Goal: Download file/media

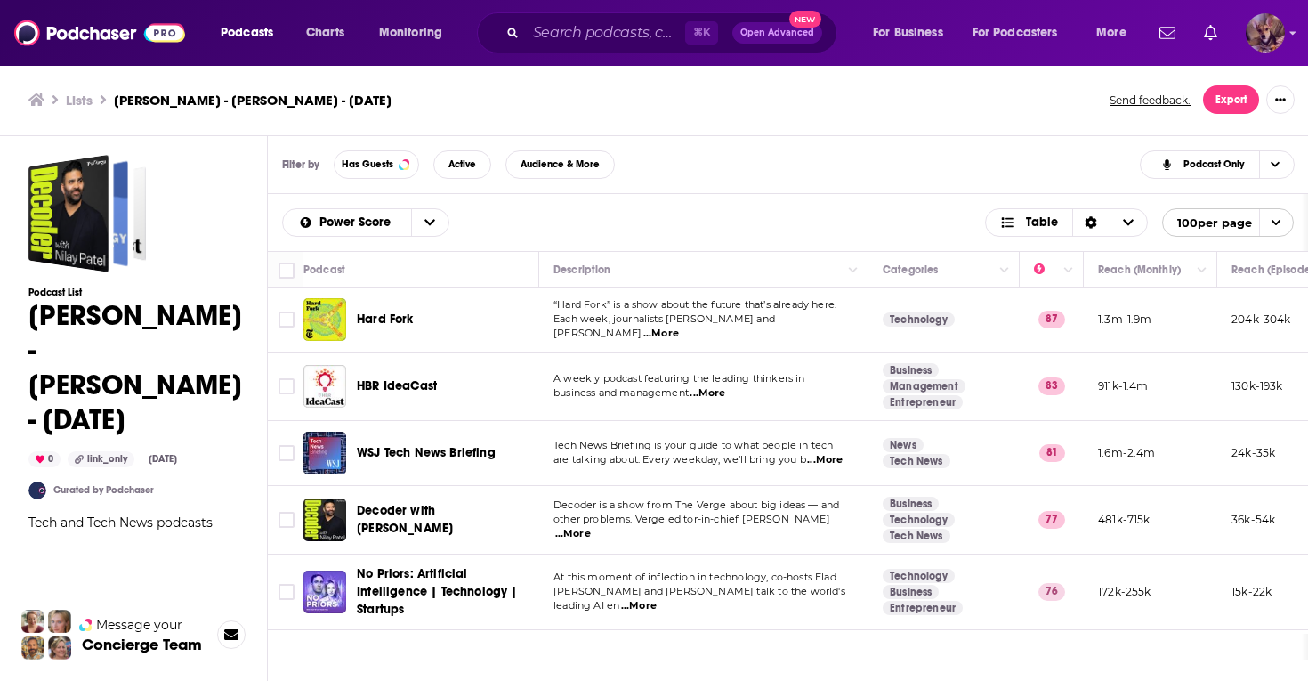
click at [1266, 38] on img "Logged in as SydneyDemo" at bounding box center [1265, 32] width 39 height 39
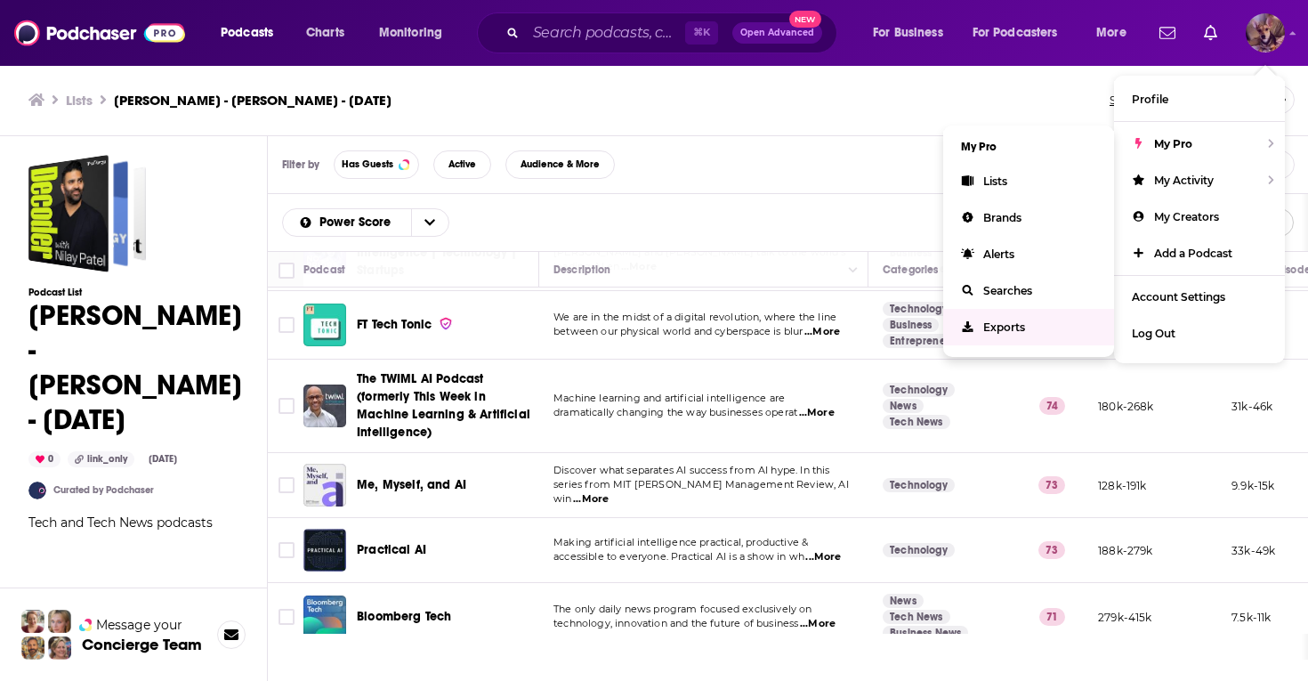
click at [998, 320] on span "Exports" at bounding box center [1004, 326] width 42 height 13
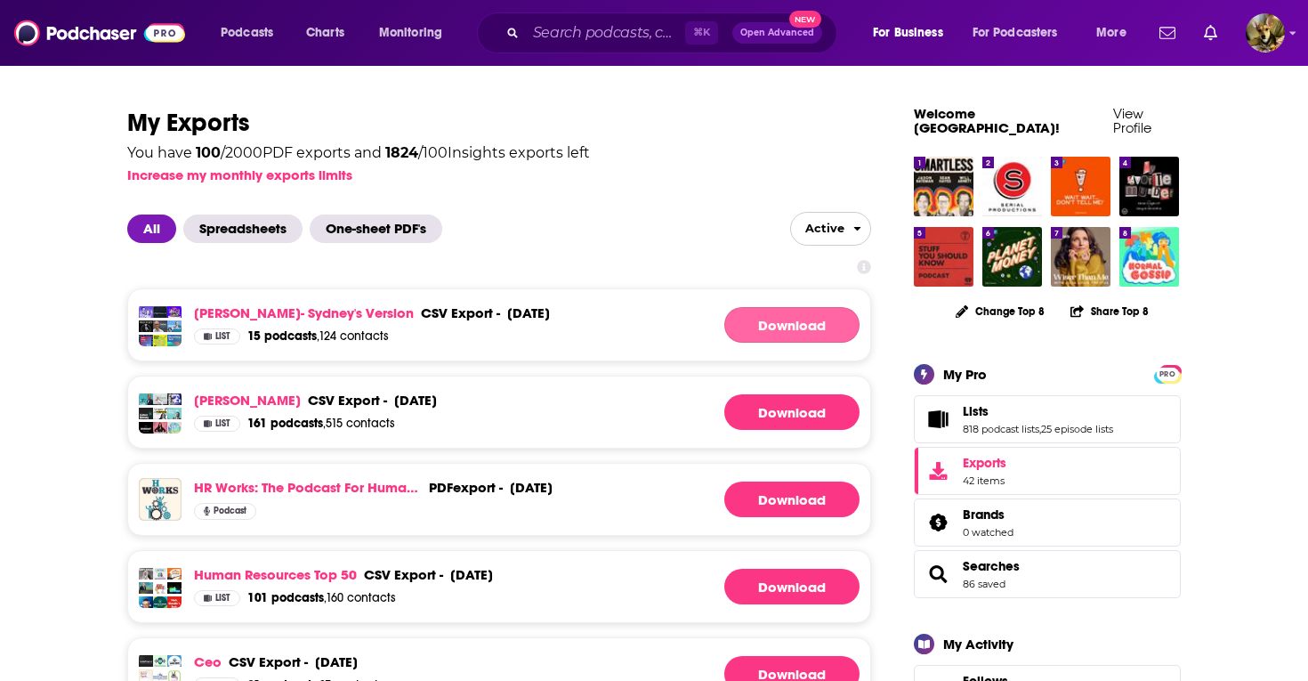
click at [785, 323] on link "Download" at bounding box center [791, 325] width 135 height 36
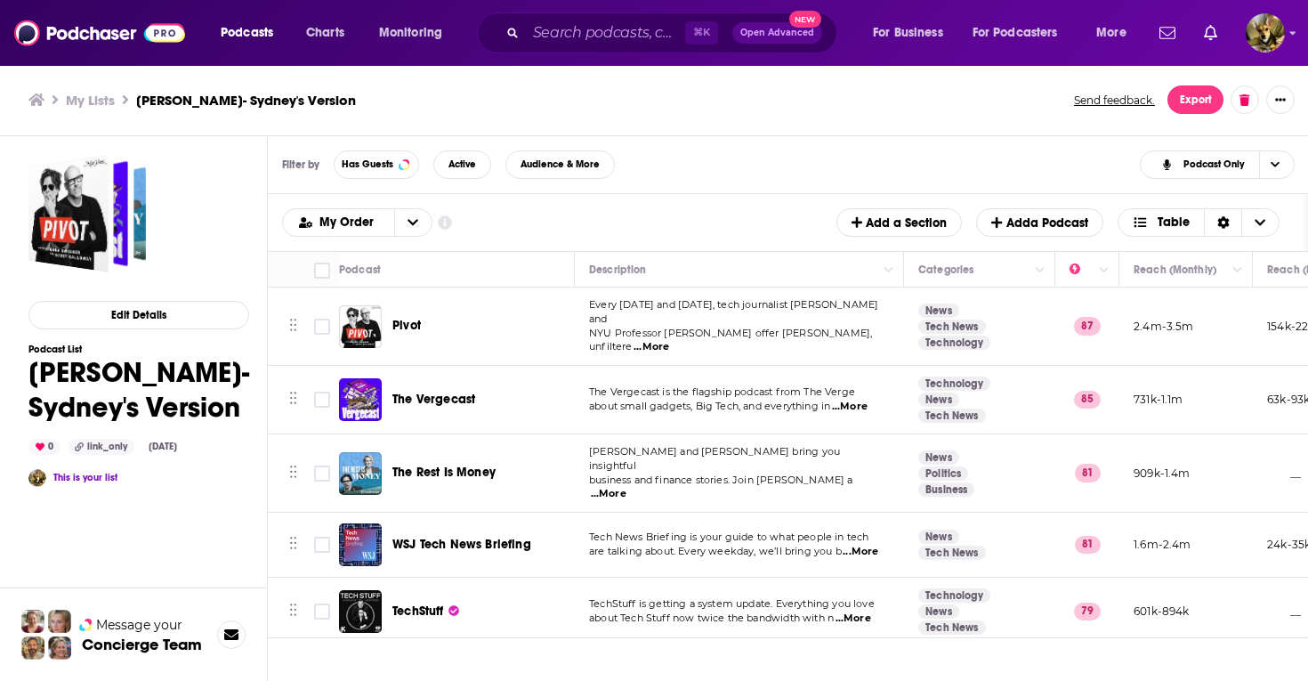
scroll to position [0, 641]
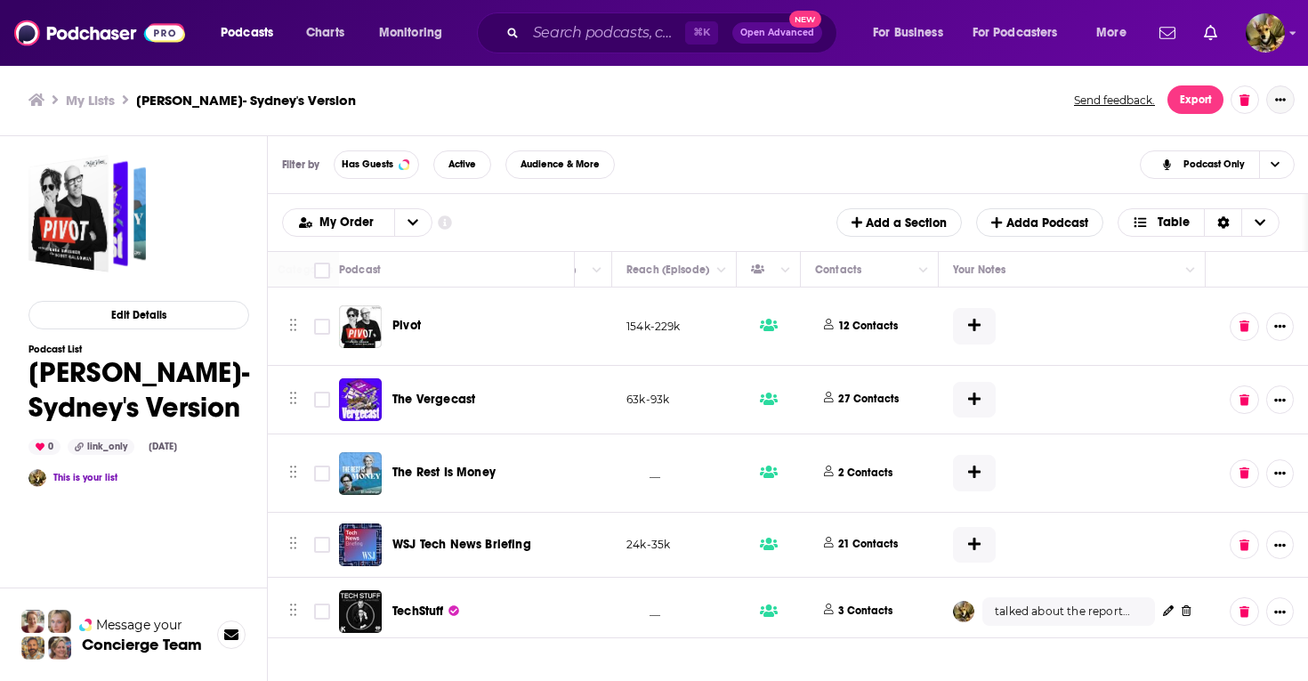
click at [1275, 101] on icon "Show More Button" at bounding box center [1280, 99] width 11 height 11
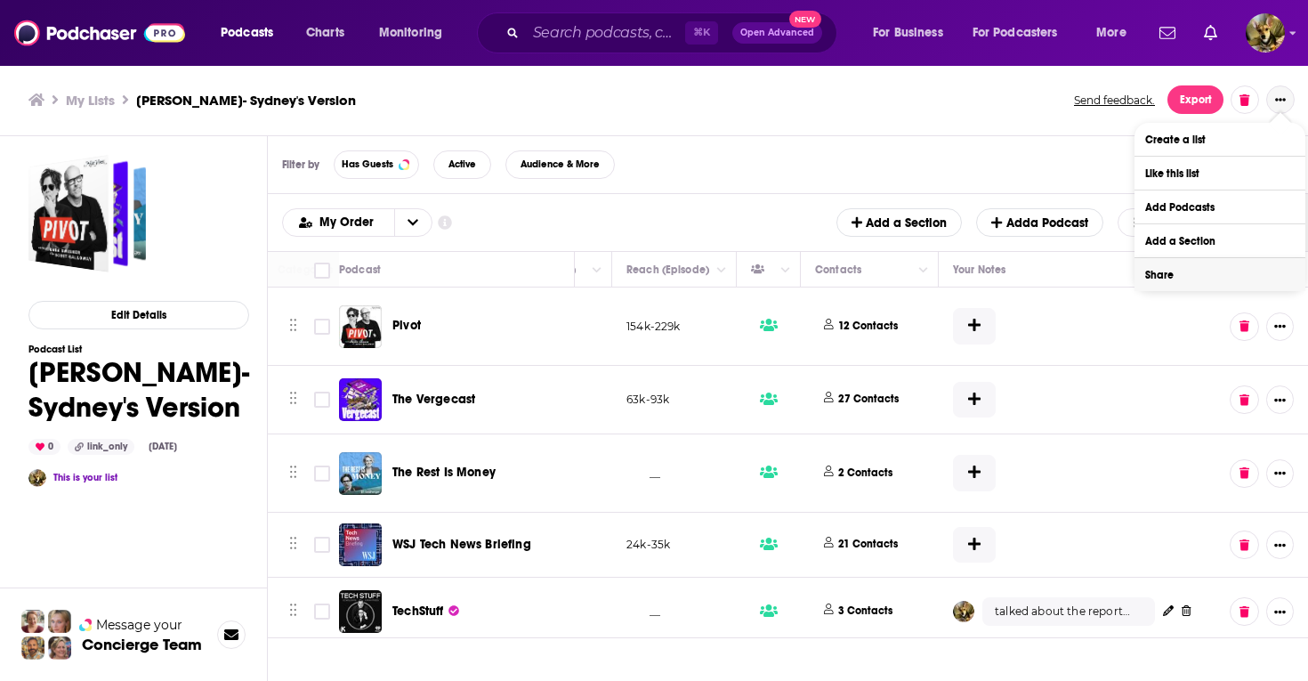
click at [1178, 279] on button "Share" at bounding box center [1220, 274] width 171 height 33
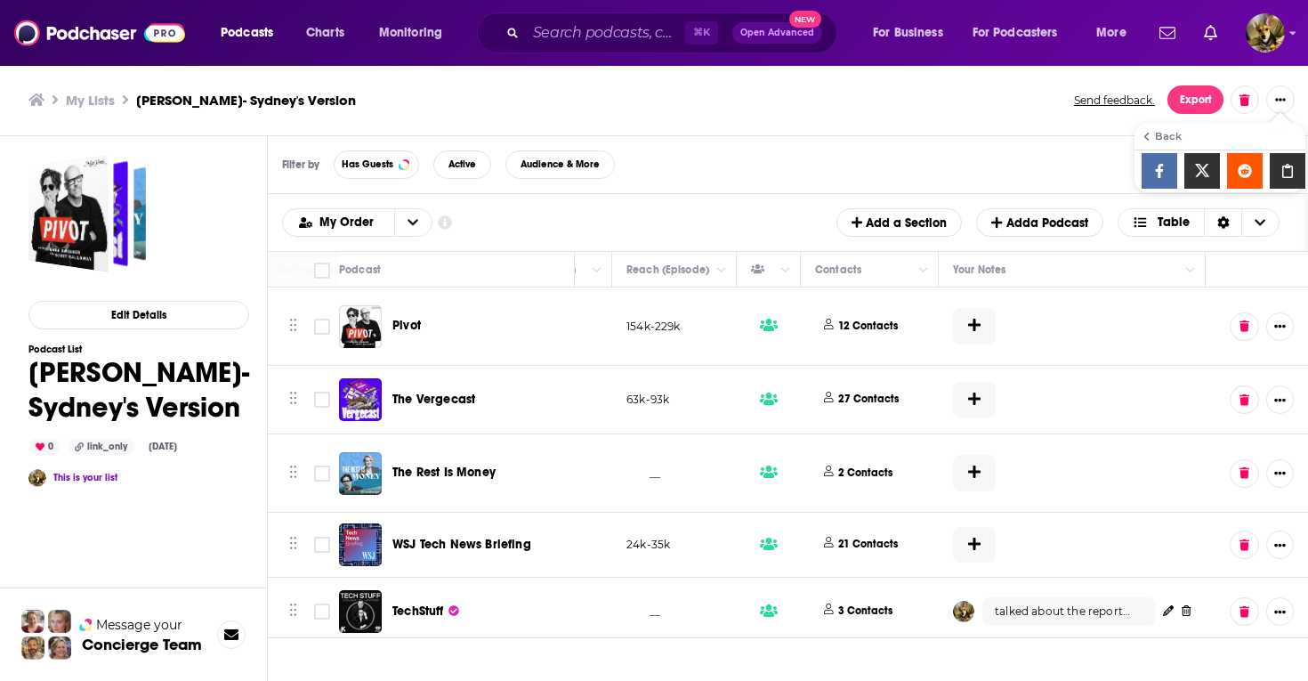
click at [1284, 170] on icon "Show additional menu" at bounding box center [1288, 171] width 36 height 14
